Goal: Task Accomplishment & Management: Use online tool/utility

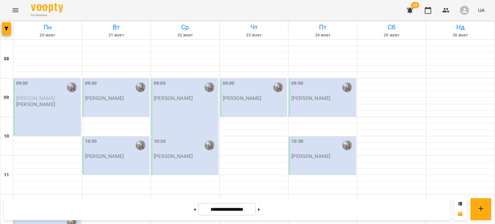
scroll to position [22, 0]
click at [411, 14] on icon "button" at bounding box center [410, 10] width 8 height 8
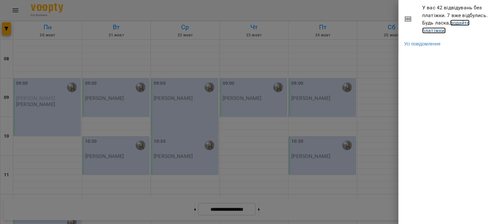
click at [435, 30] on link "додайте платіжки!" at bounding box center [445, 27] width 47 height 14
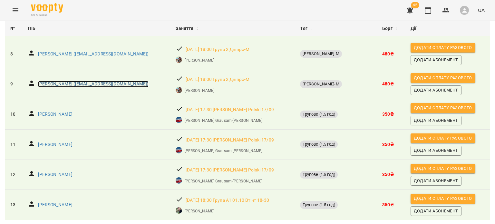
scroll to position [278, 0]
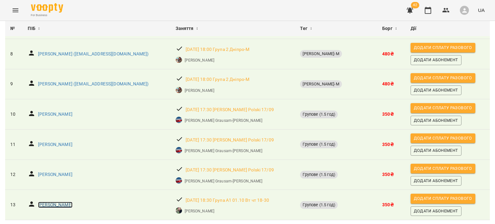
click at [57, 202] on p "Віра Якушева" at bounding box center [55, 205] width 34 height 6
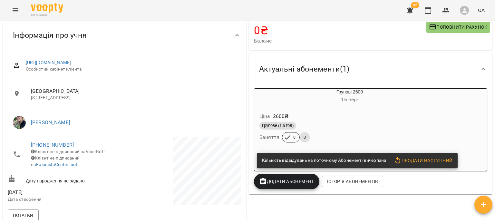
scroll to position [55, 0]
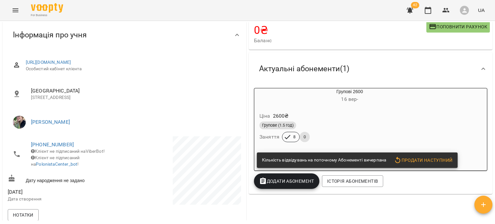
click at [437, 160] on span "Продати наступний" at bounding box center [423, 160] width 59 height 8
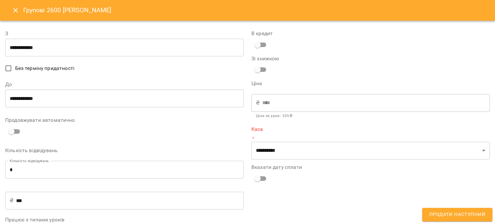
type input "**********"
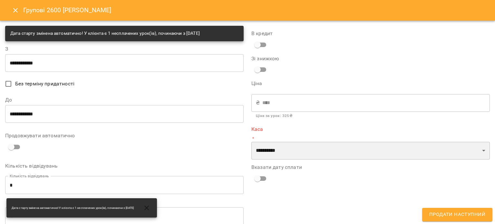
click at [277, 146] on select "**********" at bounding box center [370, 151] width 239 height 18
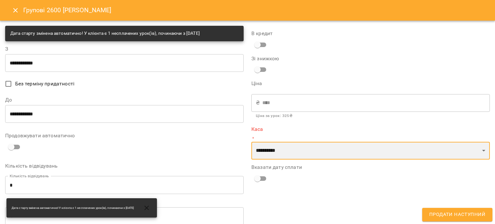
select select "**********"
click at [251, 142] on select "**********" at bounding box center [370, 151] width 239 height 18
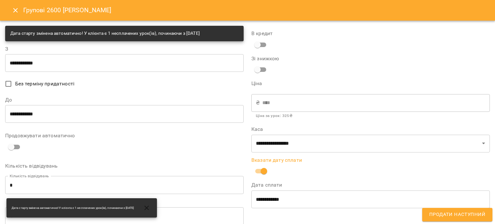
click at [457, 212] on span "Продати наступний" at bounding box center [457, 214] width 56 height 8
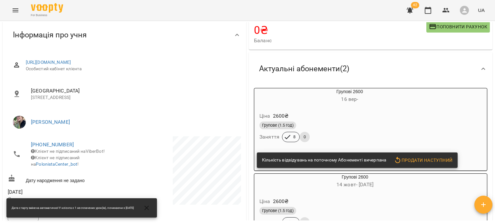
click at [304, 107] on div "Ціна 2600 ₴ Групове (1.5 год) Заняття 8 0" at bounding box center [334, 128] width 162 height 46
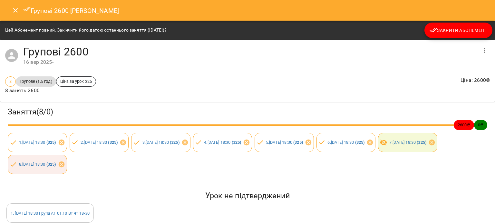
click at [465, 21] on div "Цей Абонемент повний. Закінчити його датою останнього заняття (09 жовт 2025)? З…" at bounding box center [247, 30] width 495 height 19
click at [459, 27] on span "Закрити Абонемент" at bounding box center [459, 30] width 58 height 8
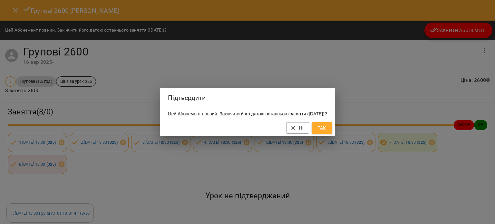
click at [327, 131] on span "Так" at bounding box center [322, 128] width 10 height 8
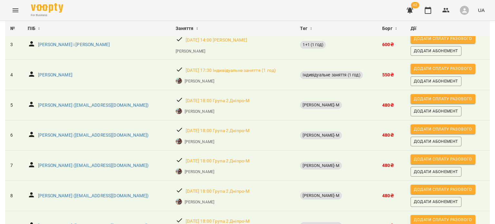
scroll to position [249, 0]
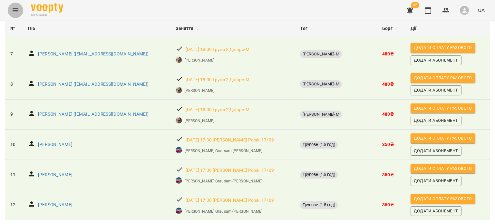
click at [14, 12] on icon "Menu" at bounding box center [16, 10] width 6 height 4
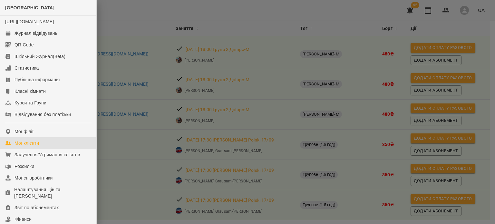
click at [63, 149] on link "Мої клієнти" at bounding box center [48, 143] width 96 height 12
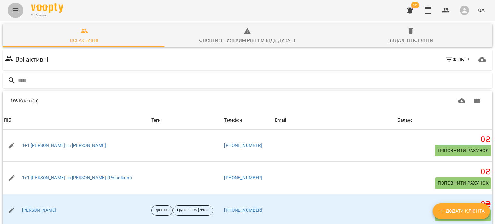
click at [17, 9] on icon "Menu" at bounding box center [16, 10] width 6 height 4
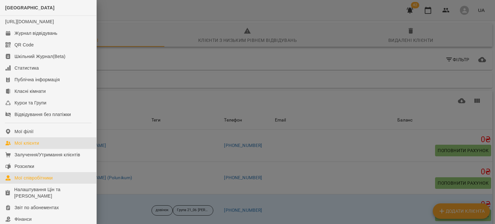
click at [49, 181] on div "Мої співробітники" at bounding box center [34, 178] width 38 height 6
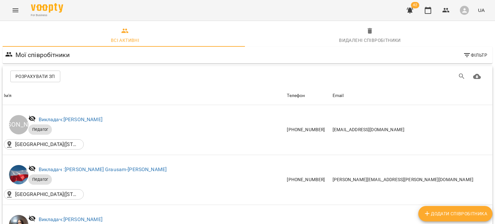
click at [50, 80] on span "Розрахувати ЗП" at bounding box center [35, 77] width 40 height 8
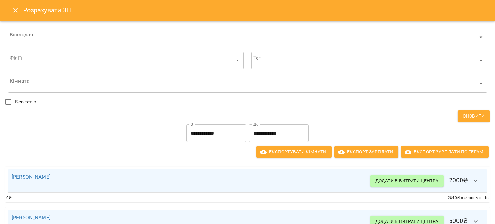
click at [259, 131] on input "**********" at bounding box center [279, 133] width 60 height 18
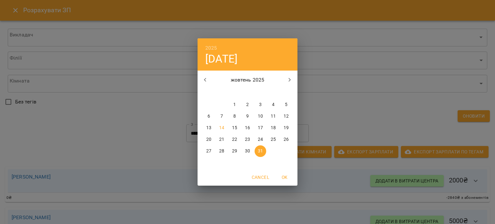
click at [225, 128] on span "14" at bounding box center [222, 128] width 12 height 6
type input "**********"
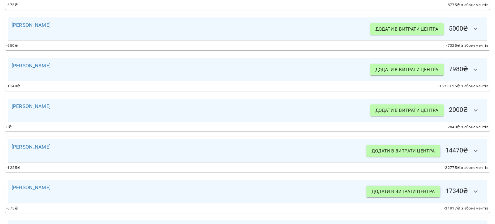
scroll to position [316, 0]
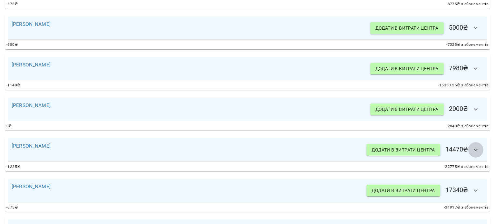
click at [472, 150] on icon "button" at bounding box center [476, 150] width 8 height 8
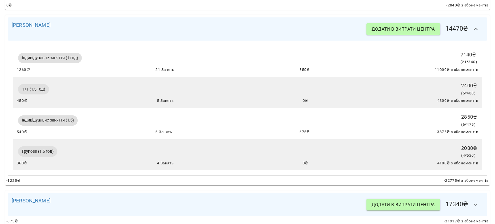
scroll to position [438, 0]
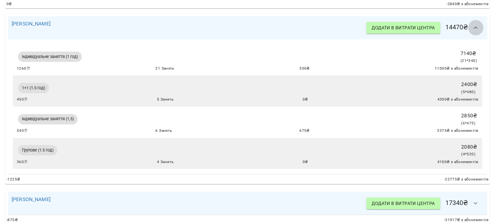
click at [472, 32] on button "button" at bounding box center [475, 27] width 15 height 15
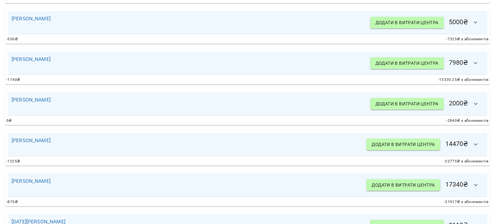
scroll to position [321, 0]
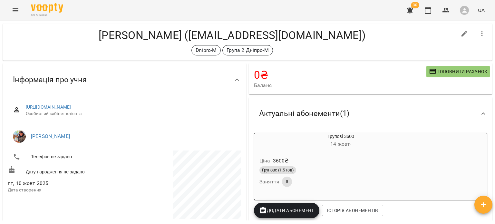
scroll to position [6, 0]
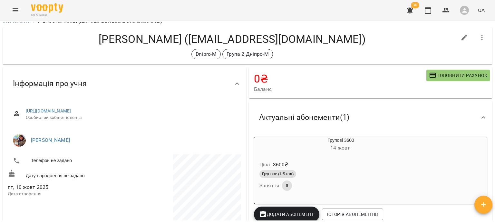
click at [328, 161] on div "Ціна 3600 ₴" at bounding box center [325, 165] width 134 height 12
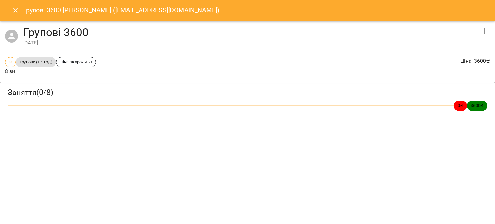
click at [15, 10] on icon "Close" at bounding box center [15, 10] width 5 height 5
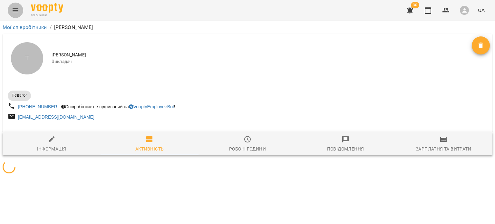
click at [19, 8] on icon "Menu" at bounding box center [16, 10] width 8 height 8
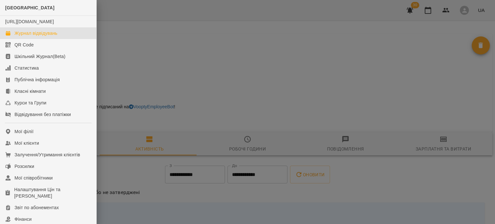
click at [37, 36] on div "Журнал відвідувань" at bounding box center [36, 33] width 43 height 6
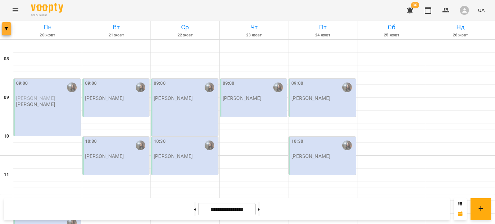
click at [4, 24] on button "button" at bounding box center [6, 28] width 9 height 13
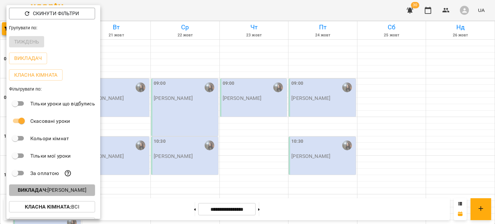
click at [62, 192] on p "Викладач : [PERSON_NAME]" at bounding box center [52, 190] width 69 height 8
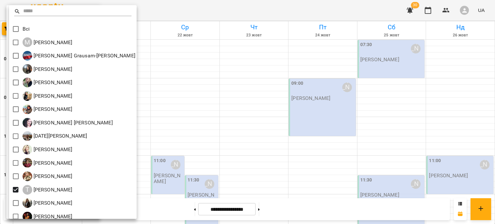
click at [182, 139] on div at bounding box center [247, 112] width 495 height 224
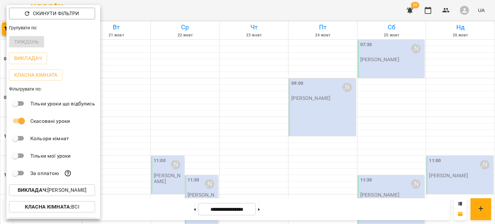
click at [156, 140] on div at bounding box center [247, 112] width 495 height 224
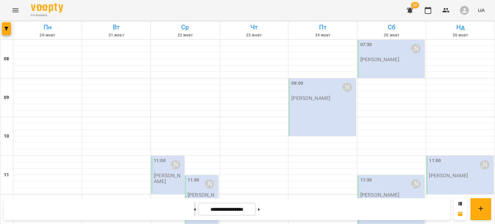
click at [194, 208] on button at bounding box center [195, 209] width 2 height 14
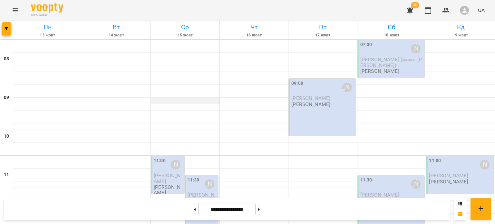
scroll to position [424, 0]
click at [194, 209] on button at bounding box center [195, 209] width 2 height 14
type input "**********"
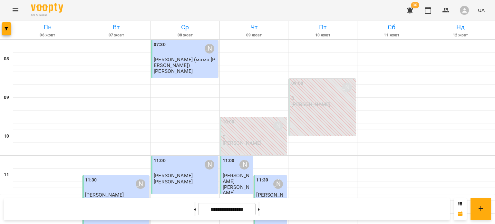
scroll to position [0, 0]
click at [315, 99] on p "0" at bounding box center [322, 97] width 63 height 5
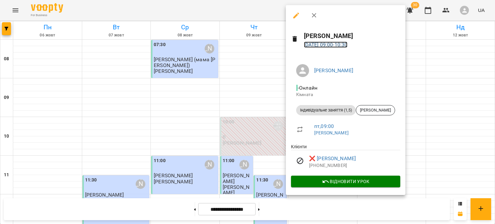
click at [328, 44] on link "[DATE] 09:00 - 10:30" at bounding box center [326, 45] width 44 height 6
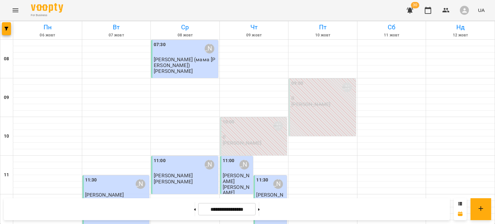
click at [415, 15] on button "button" at bounding box center [409, 10] width 15 height 15
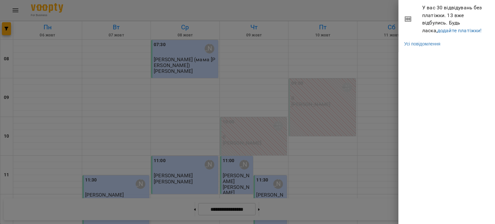
click at [19, 5] on div at bounding box center [247, 112] width 495 height 224
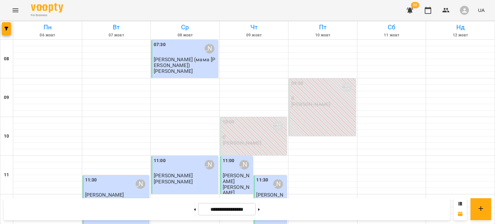
click at [16, 9] on icon "Menu" at bounding box center [16, 10] width 6 height 4
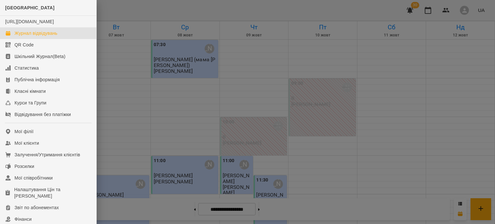
click at [229, 190] on div at bounding box center [247, 112] width 495 height 224
